Goal: Task Accomplishment & Management: Manage account settings

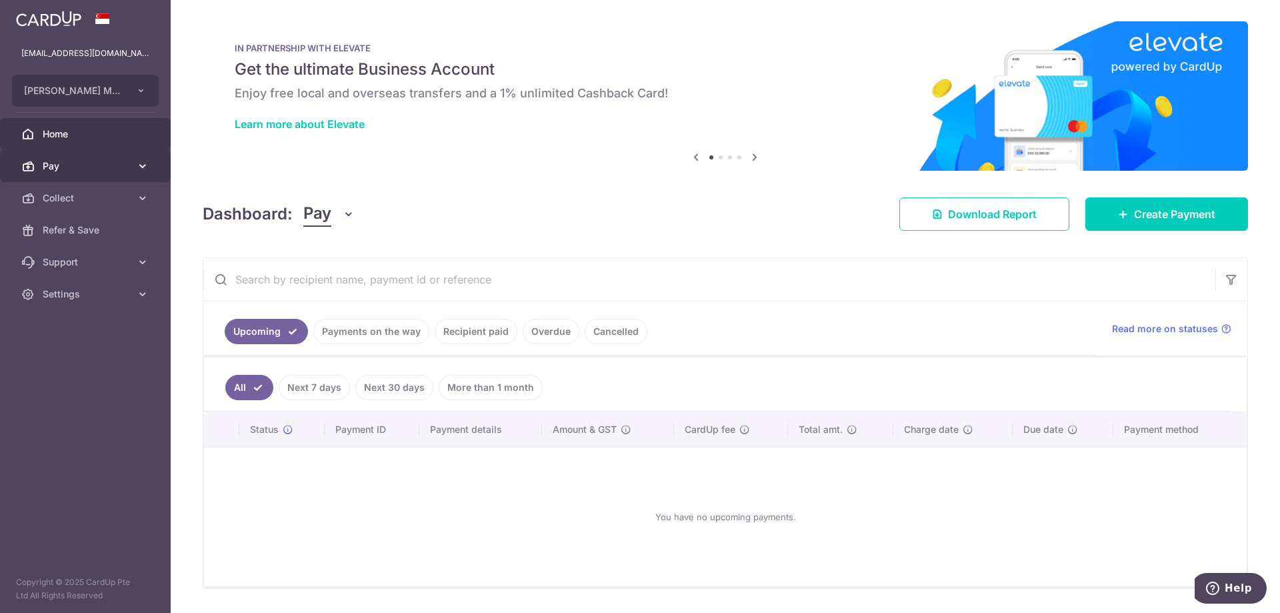
click at [41, 169] on link "Pay" at bounding box center [85, 166] width 171 height 32
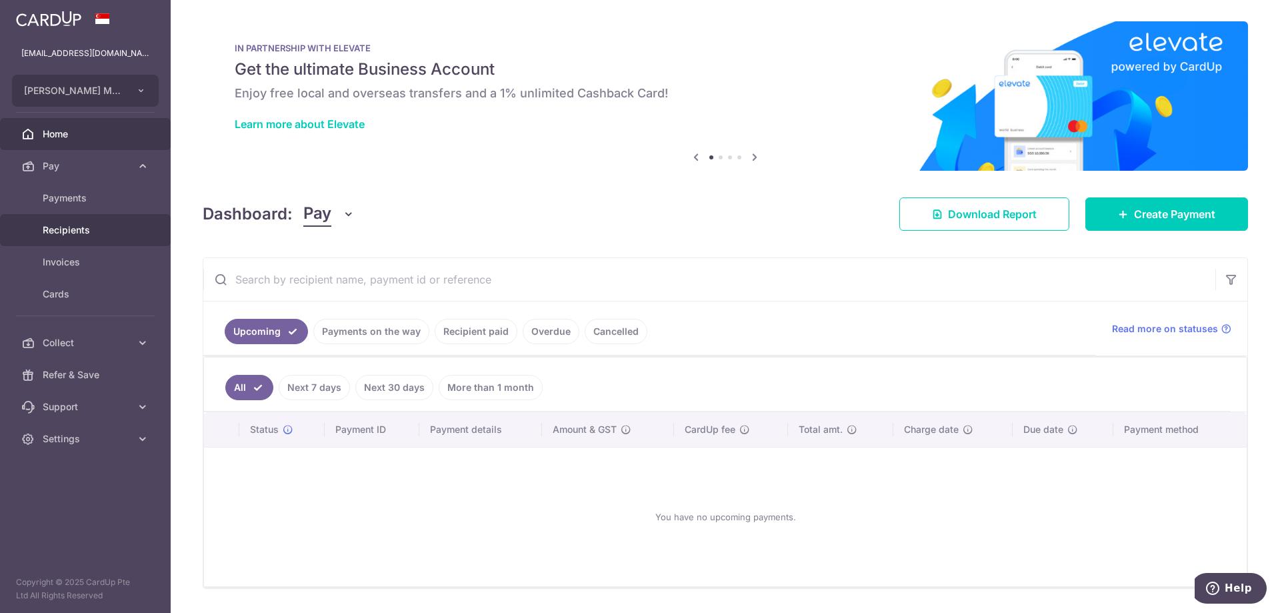
click at [68, 227] on span "Recipients" at bounding box center [87, 229] width 88 height 13
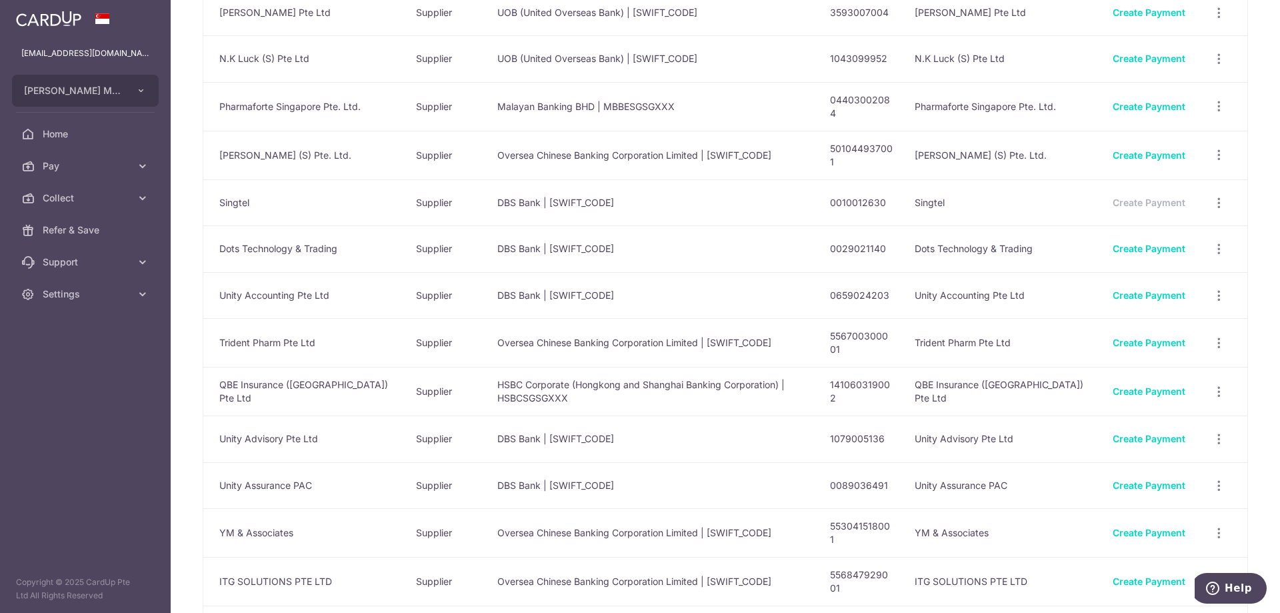
scroll to position [333, 0]
